Goal: Task Accomplishment & Management: Use online tool/utility

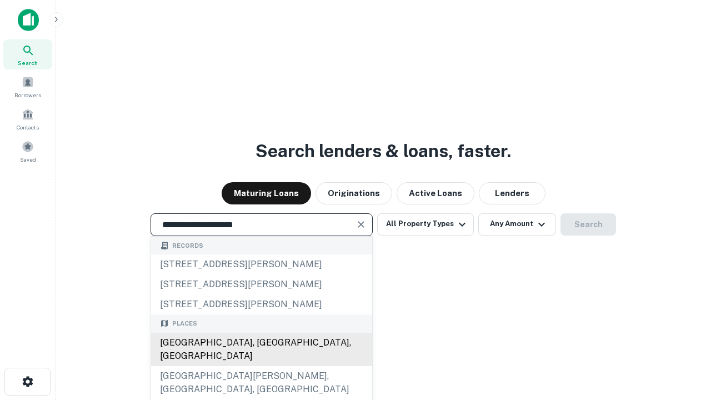
click at [261, 366] on div "[GEOGRAPHIC_DATA], [GEOGRAPHIC_DATA], [GEOGRAPHIC_DATA]" at bounding box center [261, 349] width 221 height 33
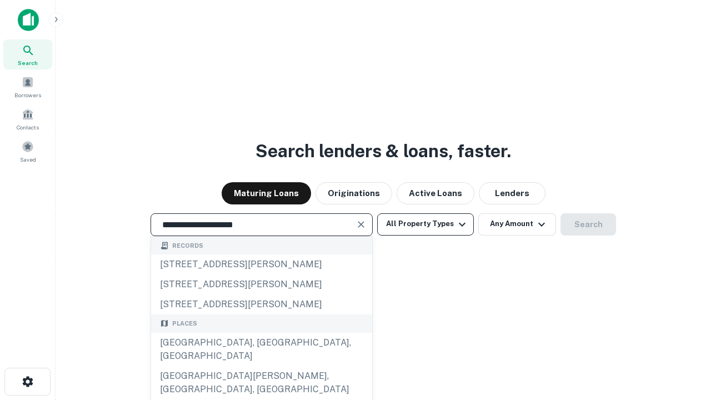
click at [425, 224] on button "All Property Types" at bounding box center [425, 224] width 97 height 22
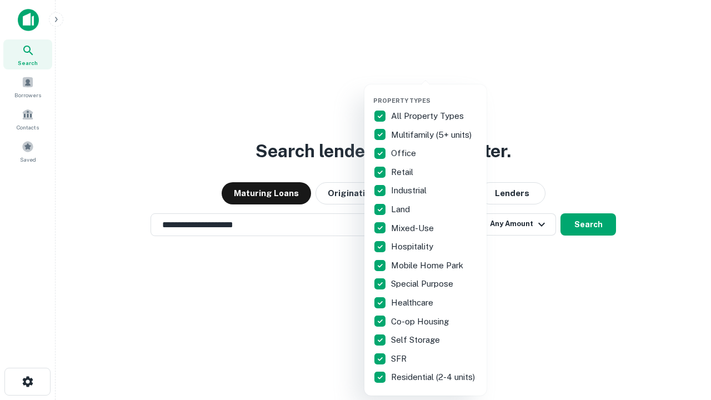
type input "**********"
click at [434, 93] on button "button" at bounding box center [434, 93] width 122 height 1
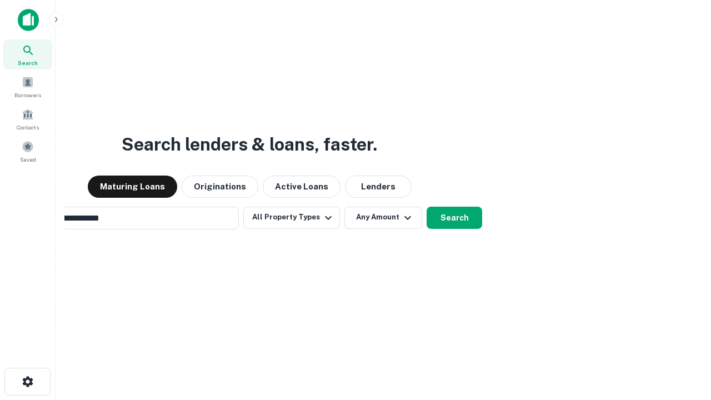
scroll to position [17, 0]
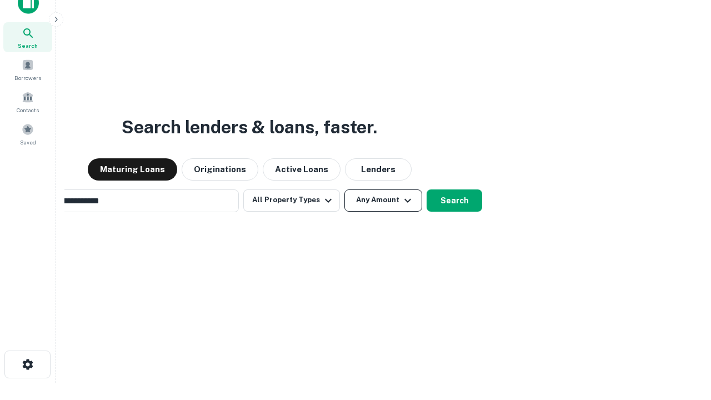
click at [344, 189] on button "Any Amount" at bounding box center [383, 200] width 78 height 22
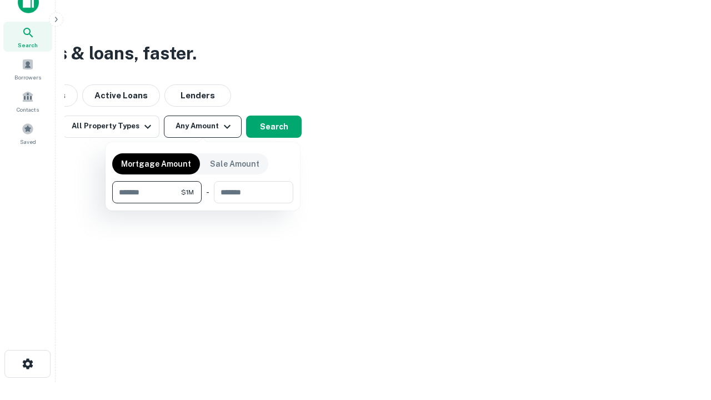
type input "*******"
click at [203, 203] on button "button" at bounding box center [202, 203] width 181 height 1
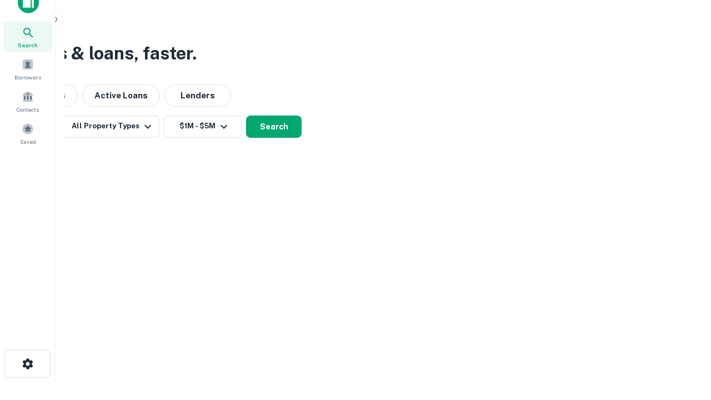
scroll to position [17, 0]
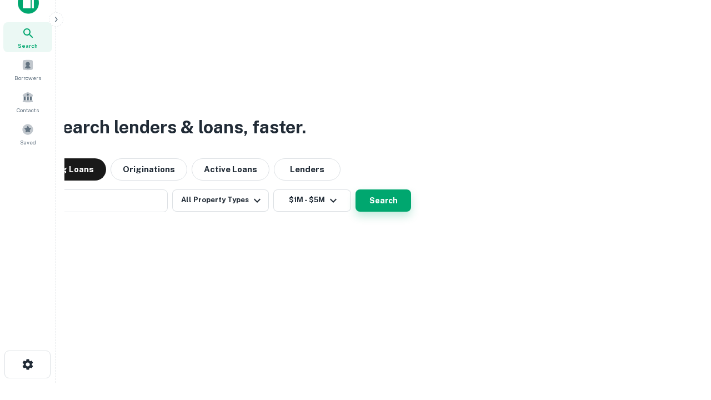
click at [355, 189] on button "Search" at bounding box center [383, 200] width 56 height 22
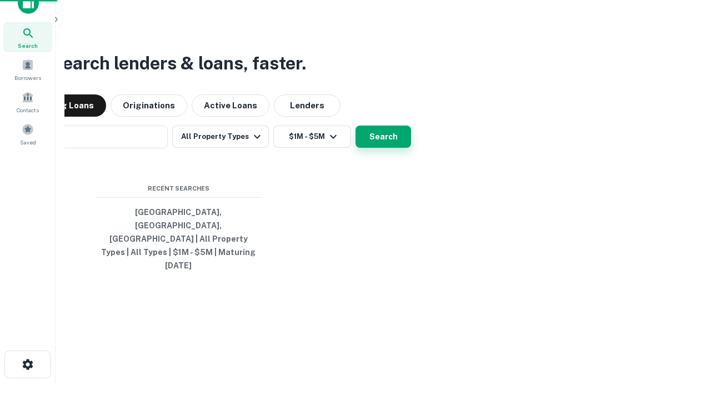
scroll to position [18, 0]
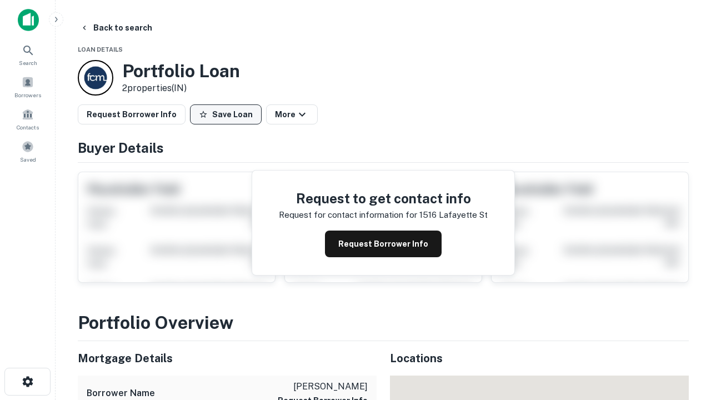
click at [226, 114] on button "Save Loan" at bounding box center [226, 114] width 72 height 20
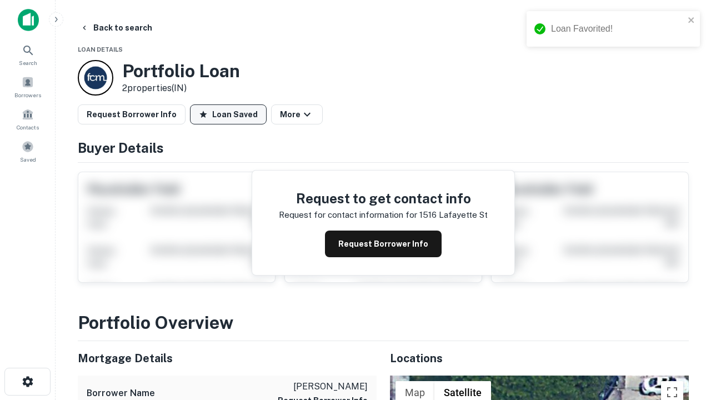
click at [228, 114] on button "Loan Saved" at bounding box center [228, 114] width 77 height 20
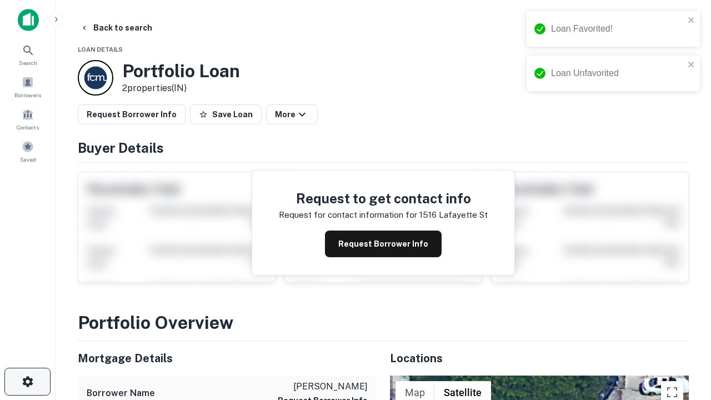
click at [27, 382] on icon "button" at bounding box center [27, 381] width 13 height 13
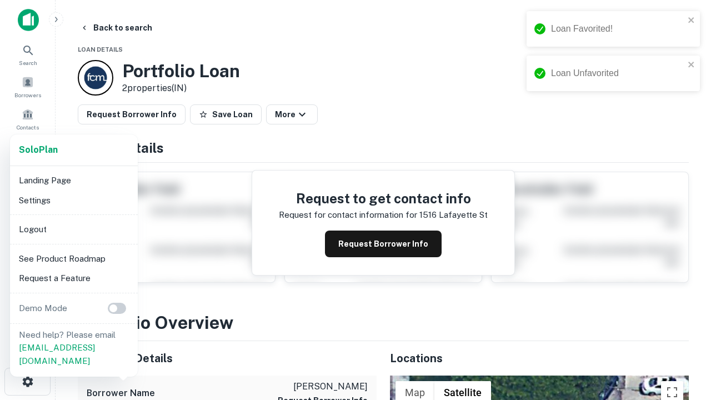
click at [73, 229] on li "Logout" at bounding box center [73, 229] width 119 height 20
